Goal: Information Seeking & Learning: Learn about a topic

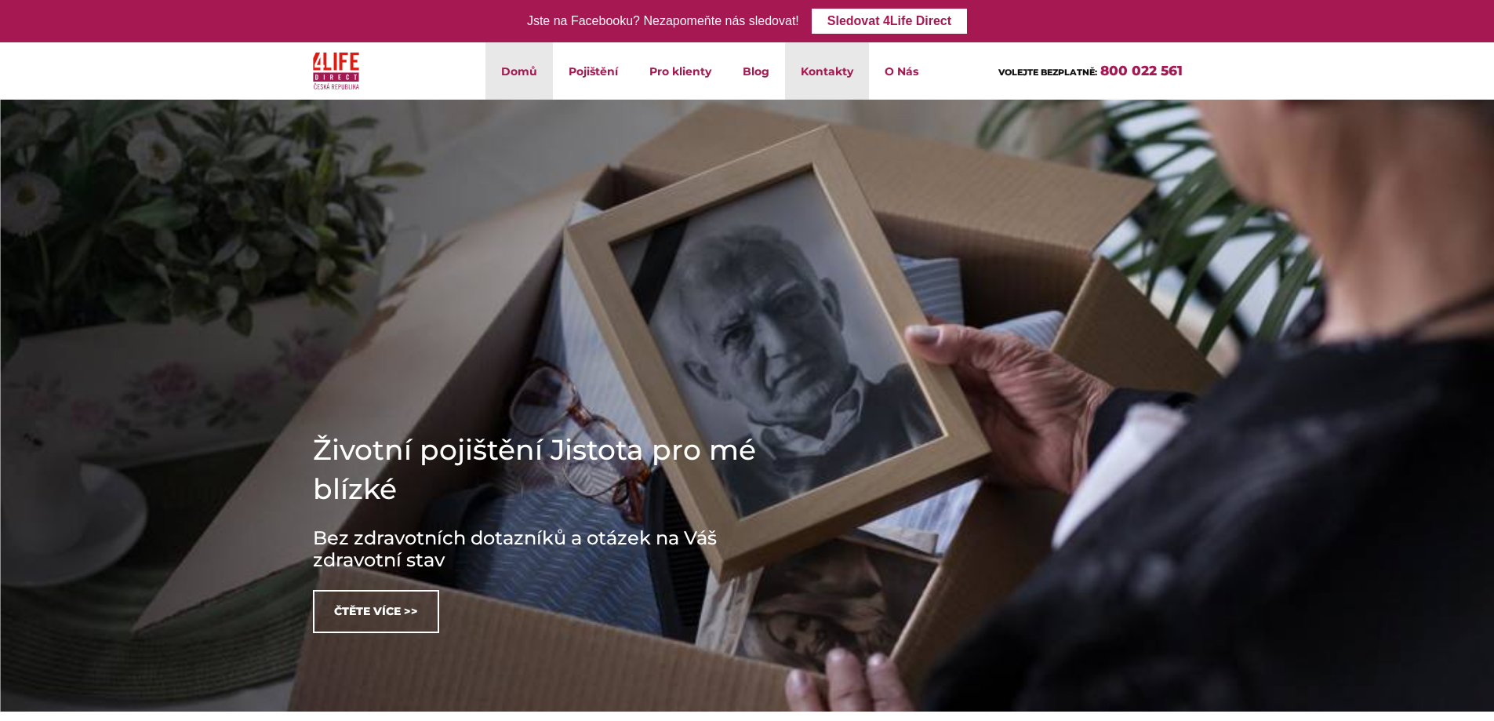
click at [823, 85] on link "Kontakty" at bounding box center [827, 70] width 84 height 57
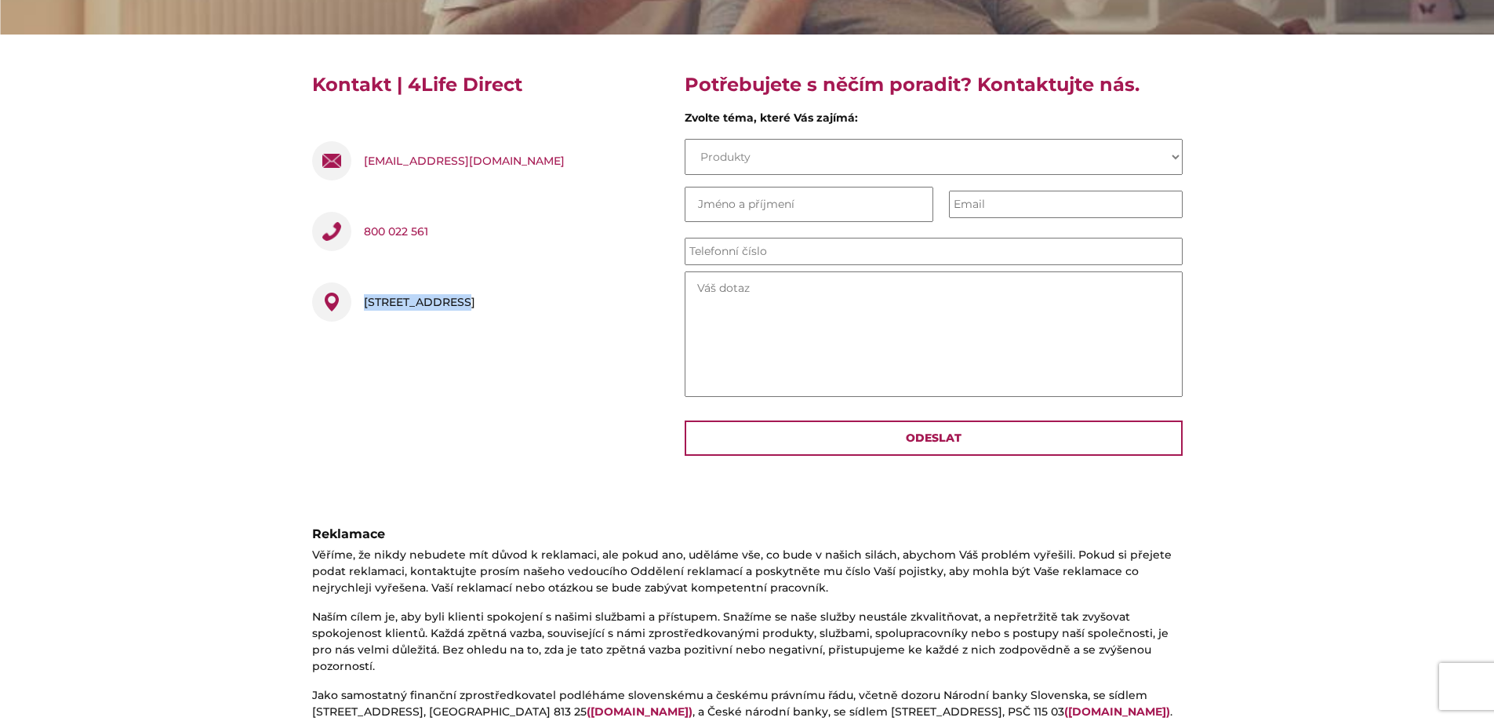
drag, startPoint x: 449, startPoint y: 300, endPoint x: 366, endPoint y: 301, distance: 83.2
click at [366, 301] on div "[STREET_ADDRESS]" at bounding box center [419, 301] width 111 height 39
copy div "Pobřežní 394/12"
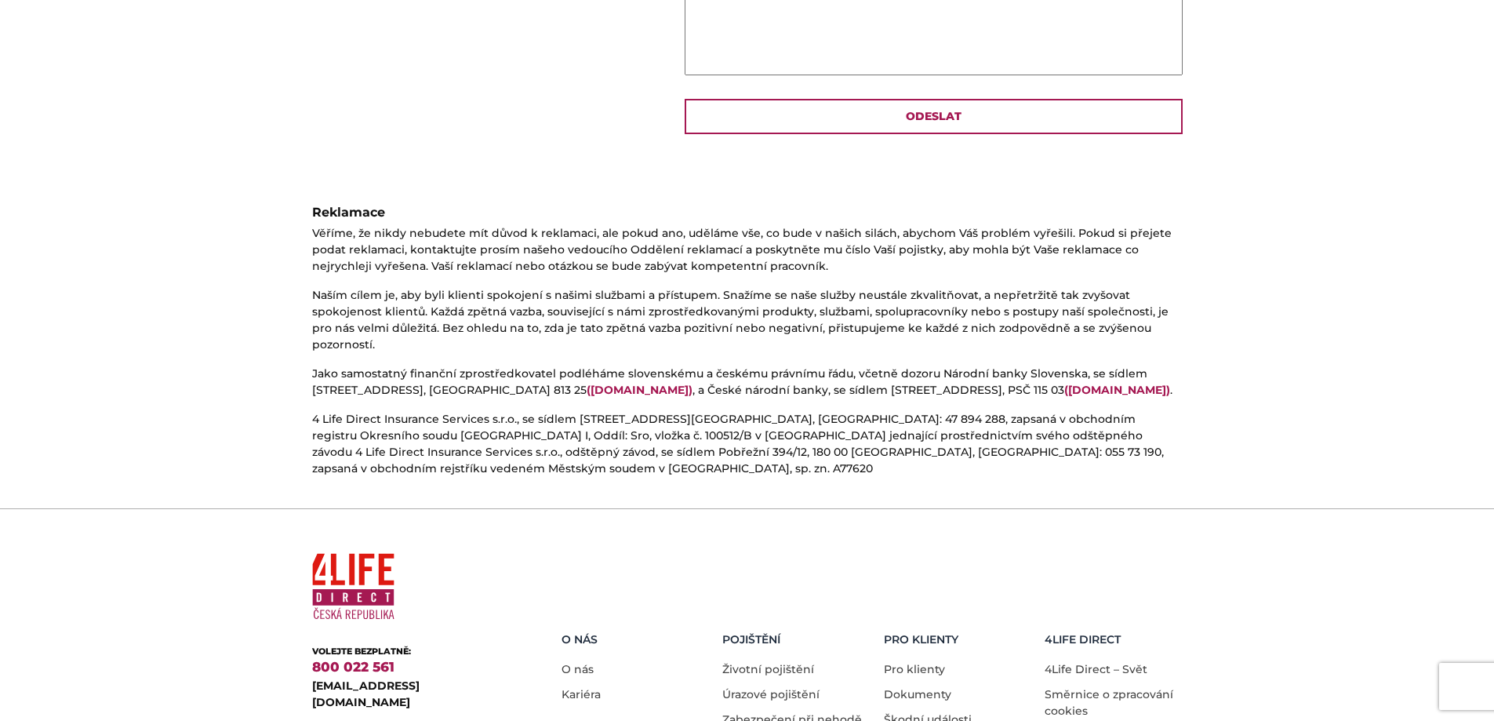
scroll to position [803, 0]
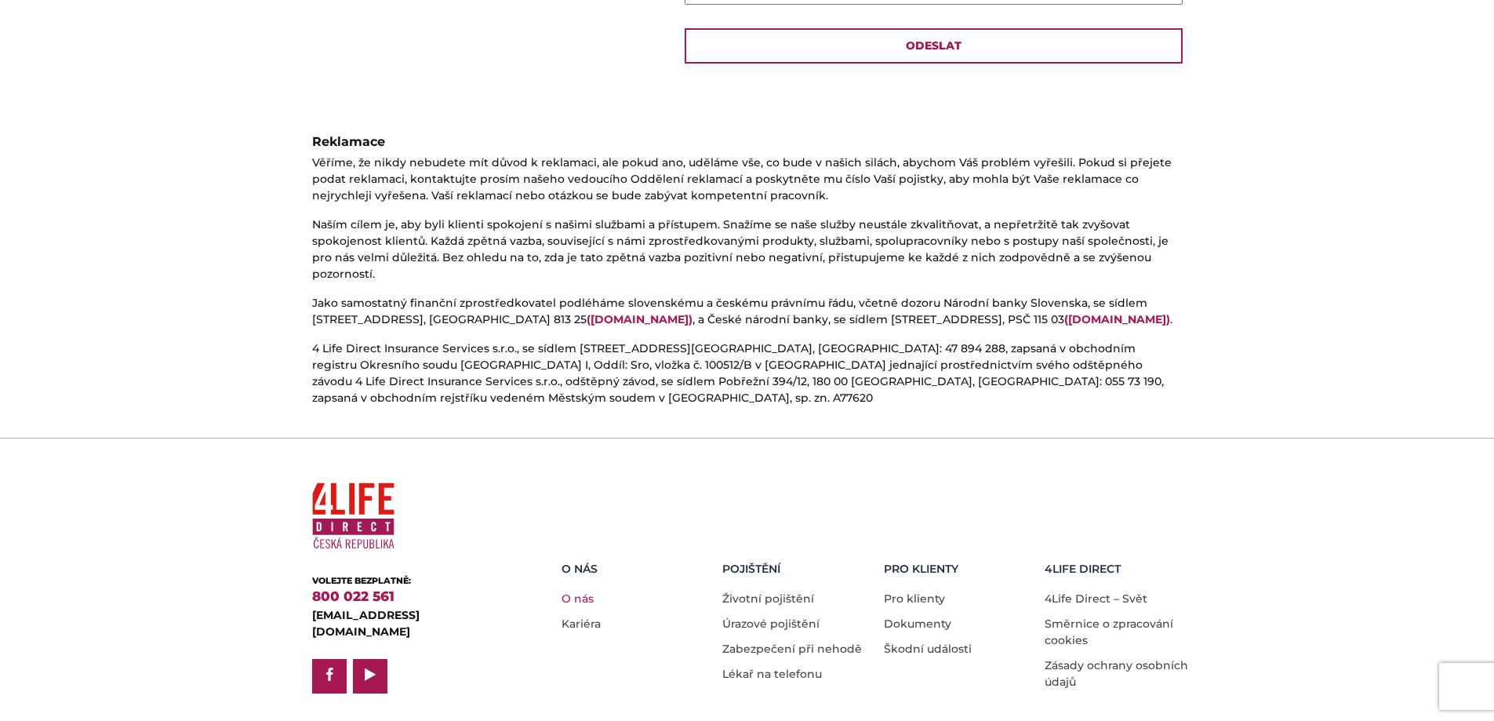
click at [576, 591] on link "O nás" at bounding box center [578, 598] width 32 height 14
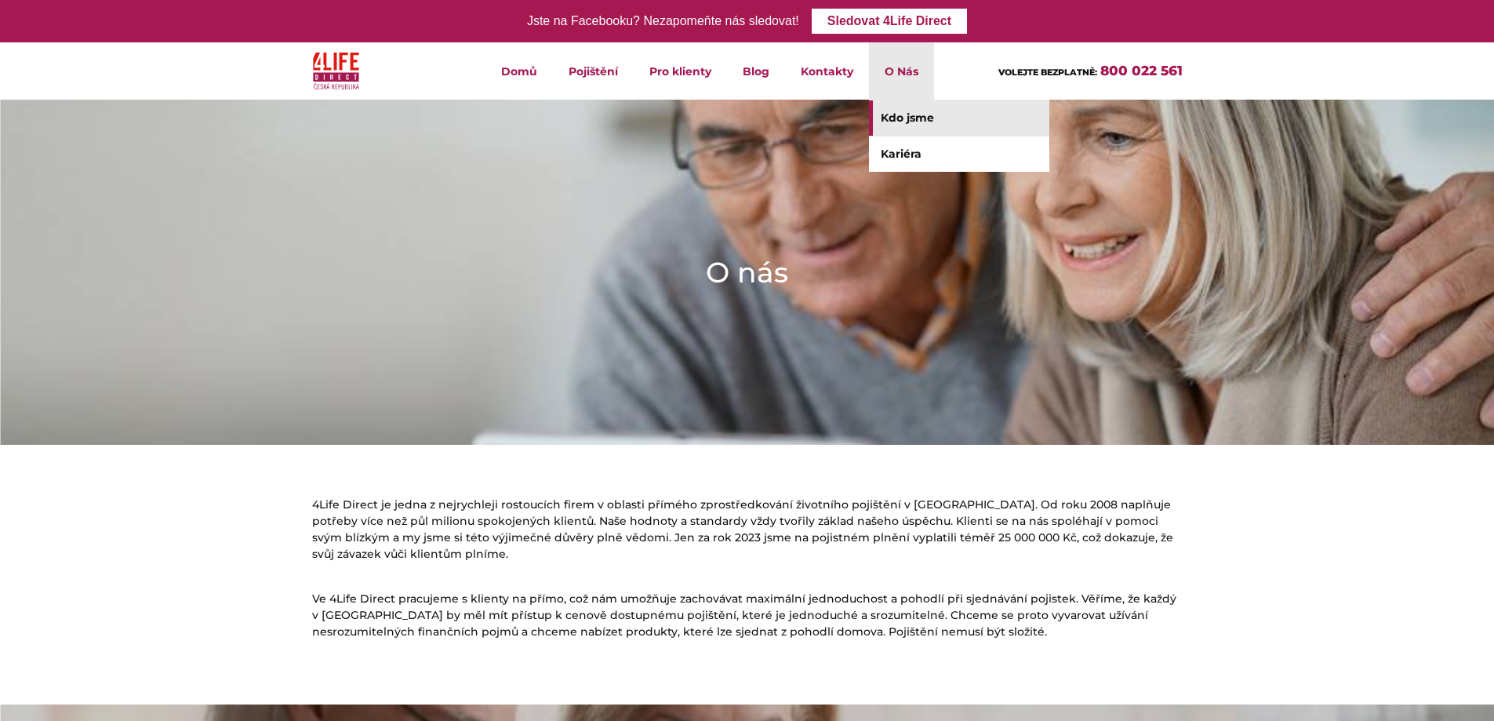
click at [890, 81] on li "O Nás Kdo jsme Kariéra" at bounding box center [901, 70] width 65 height 57
click at [915, 122] on link "Kdo jsme" at bounding box center [959, 117] width 180 height 35
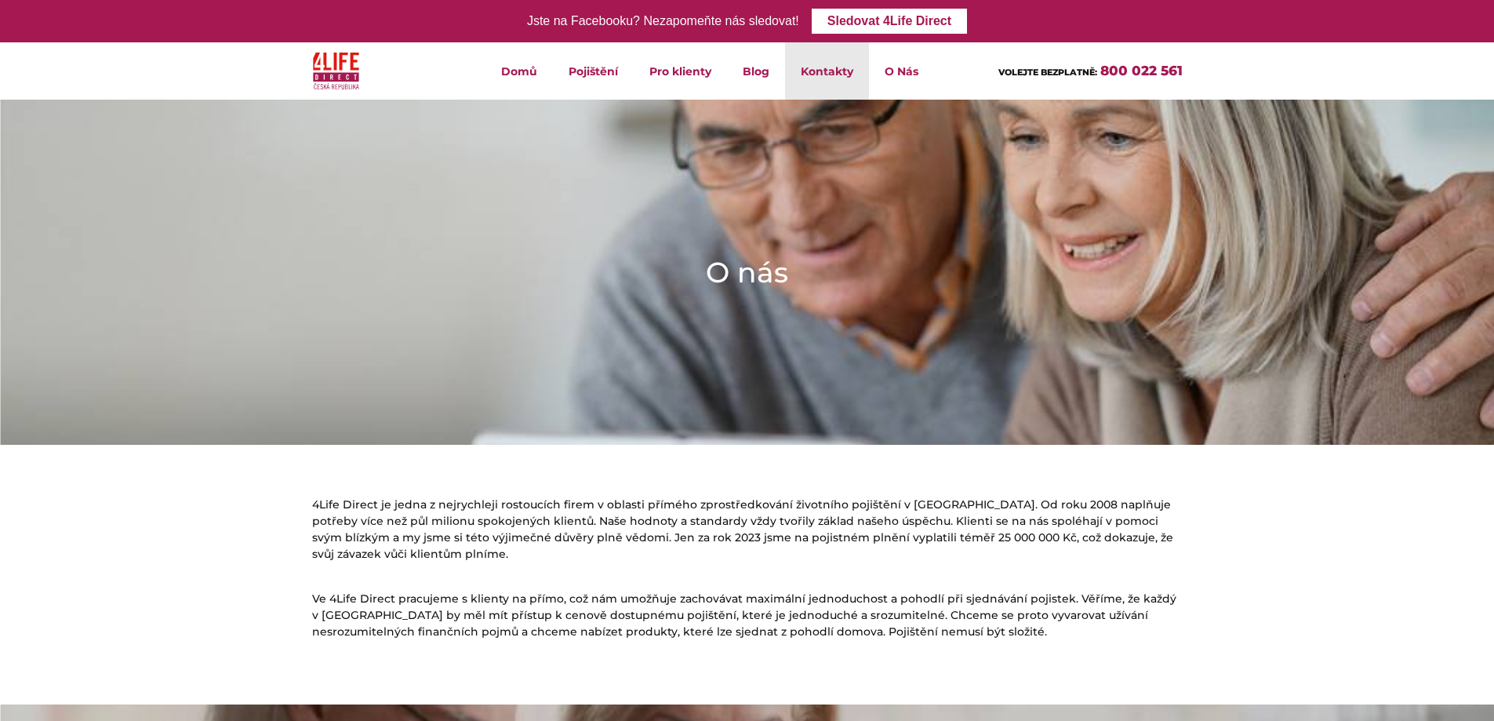
click at [818, 89] on link "Kontakty" at bounding box center [827, 70] width 84 height 57
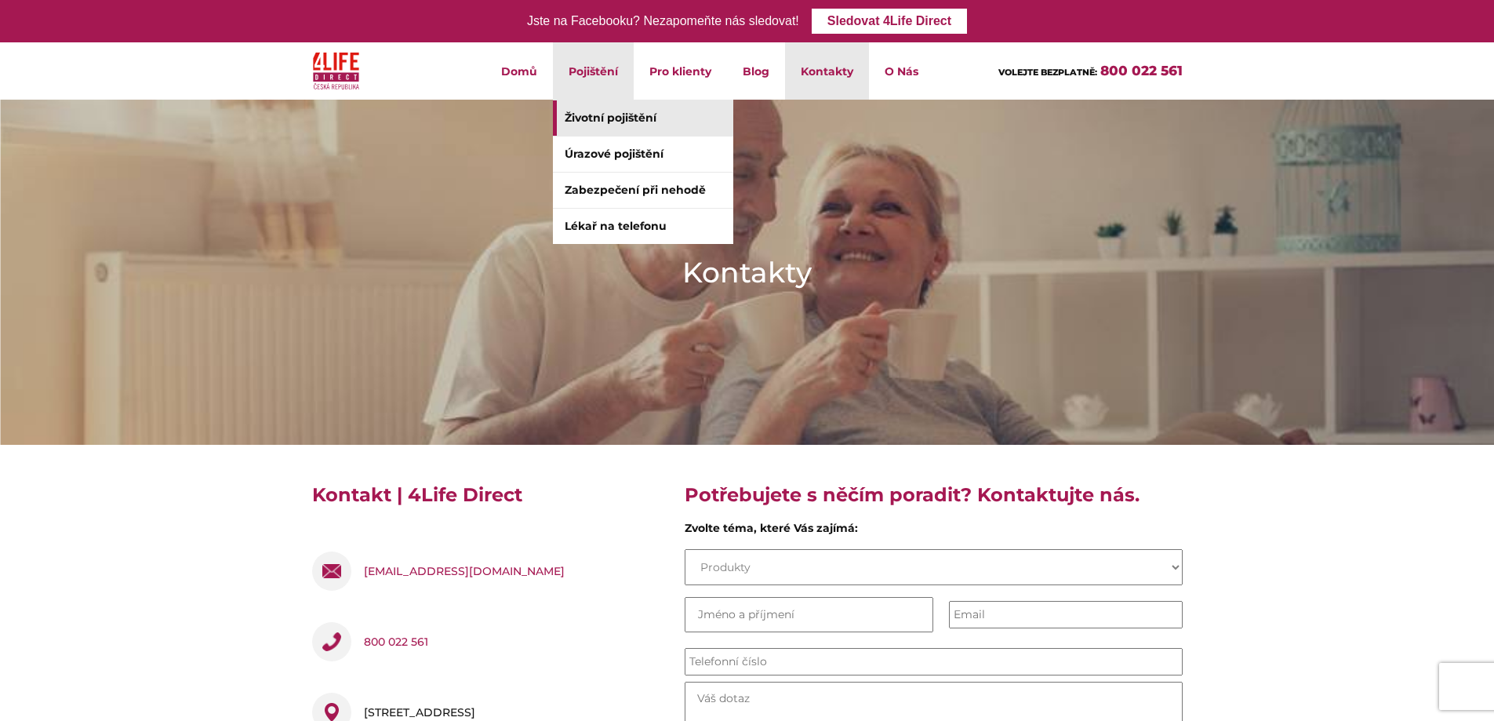
click at [616, 118] on link "Životní pojištění" at bounding box center [643, 117] width 180 height 35
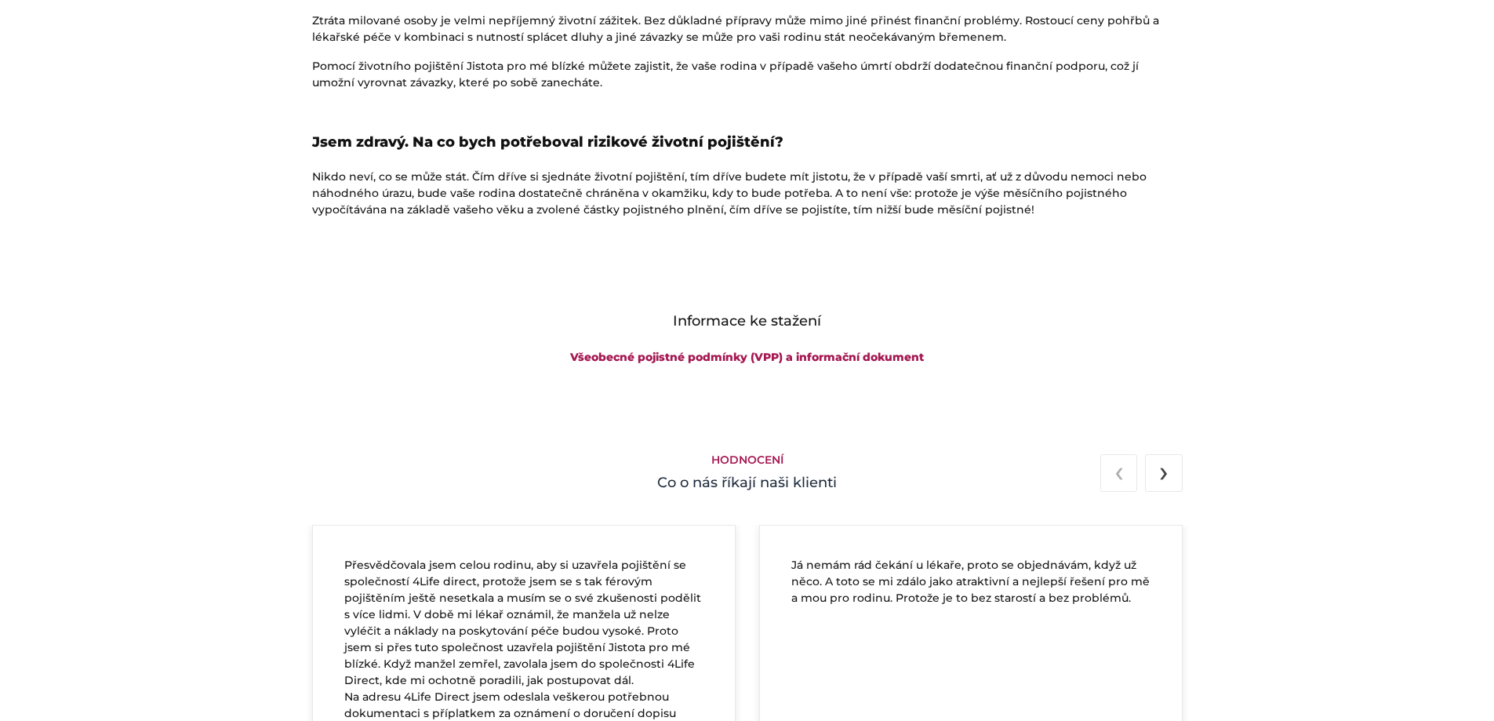
scroll to position [2510, 0]
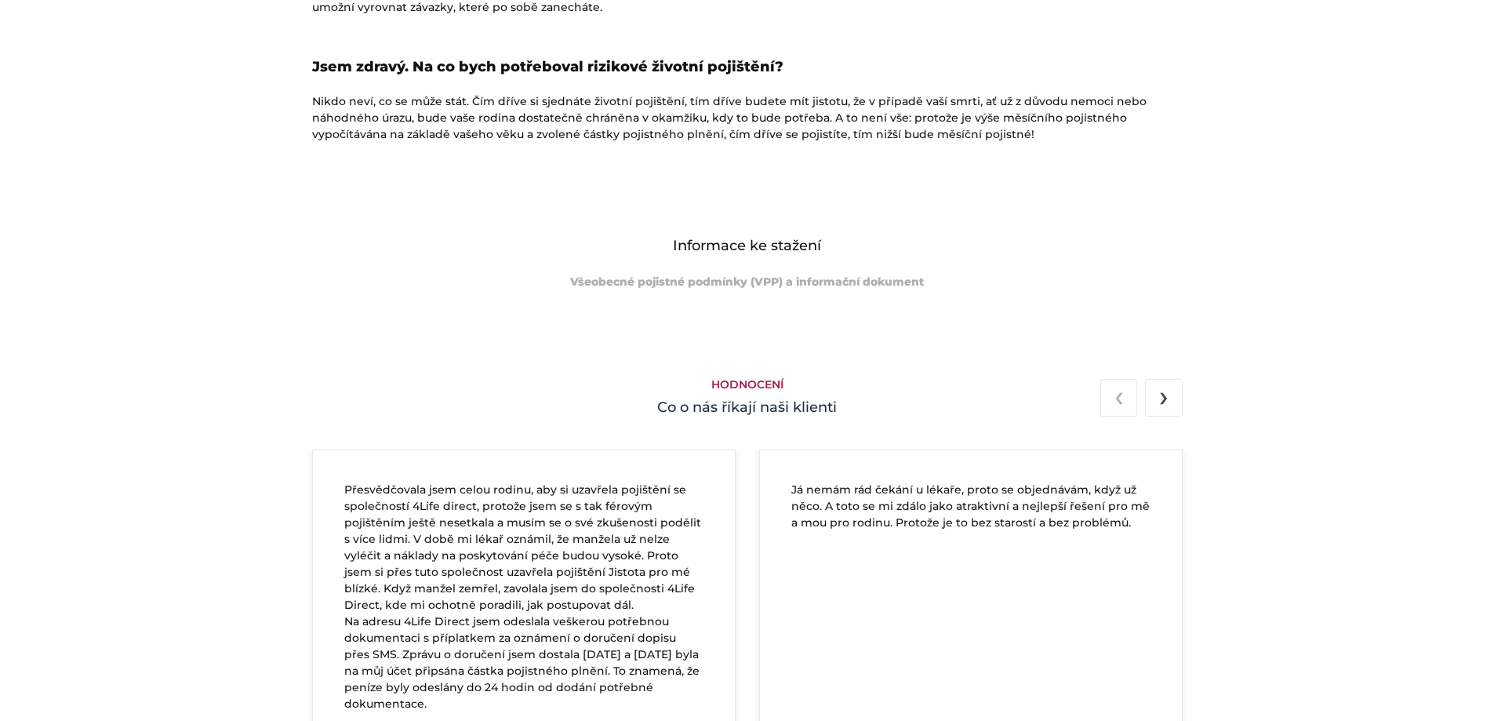
click at [686, 281] on link "Všeobecné pojistné podmínky (VPP) a informační dokument" at bounding box center [747, 282] width 354 height 14
